Goal: Find specific page/section

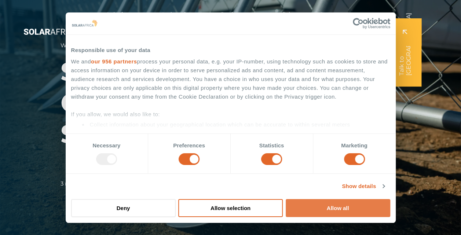
click at [335, 206] on button "Allow all" at bounding box center [337, 208] width 104 height 18
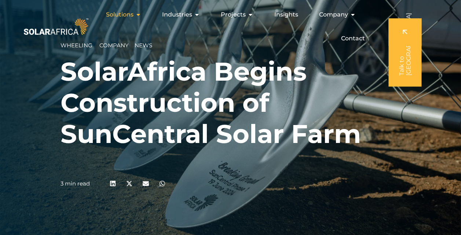
click at [137, 12] on icon "Menu" at bounding box center [138, 15] width 6 height 6
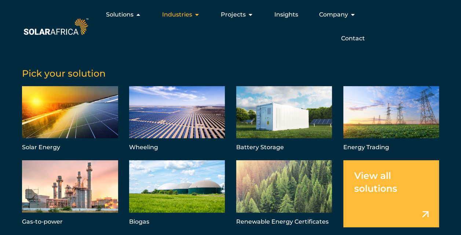
click at [196, 15] on icon "Menu" at bounding box center [197, 15] width 6 height 6
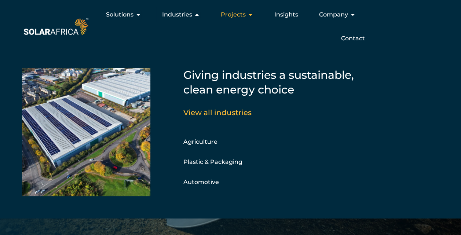
click at [244, 16] on span "Projects" at bounding box center [233, 14] width 25 height 9
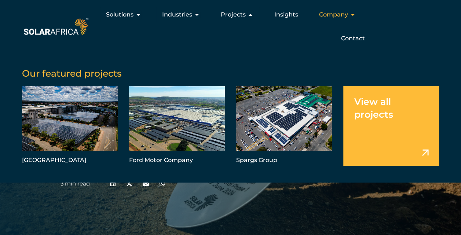
click at [354, 16] on icon "Menu" at bounding box center [353, 15] width 6 height 6
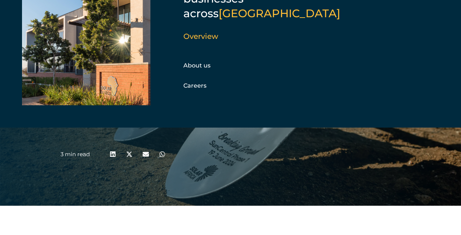
scroll to position [44, 0]
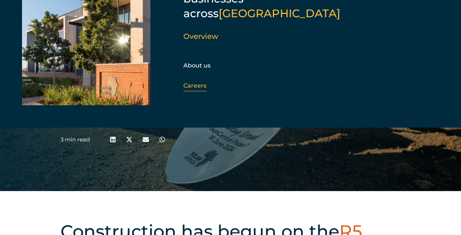
click at [190, 82] on link "Careers" at bounding box center [194, 85] width 23 height 7
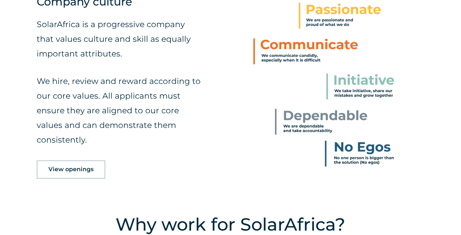
scroll to position [308, 0]
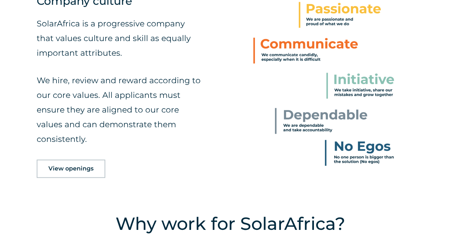
click at [68, 171] on span "View openings" at bounding box center [70, 169] width 45 height 6
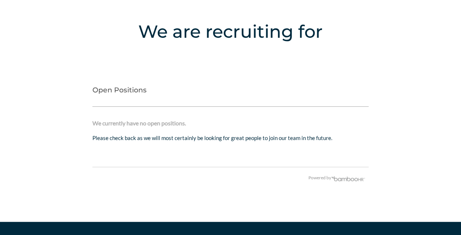
scroll to position [1525, 0]
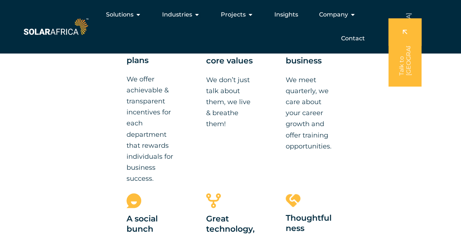
scroll to position [308, 0]
